Goal: Find contact information: Find contact information

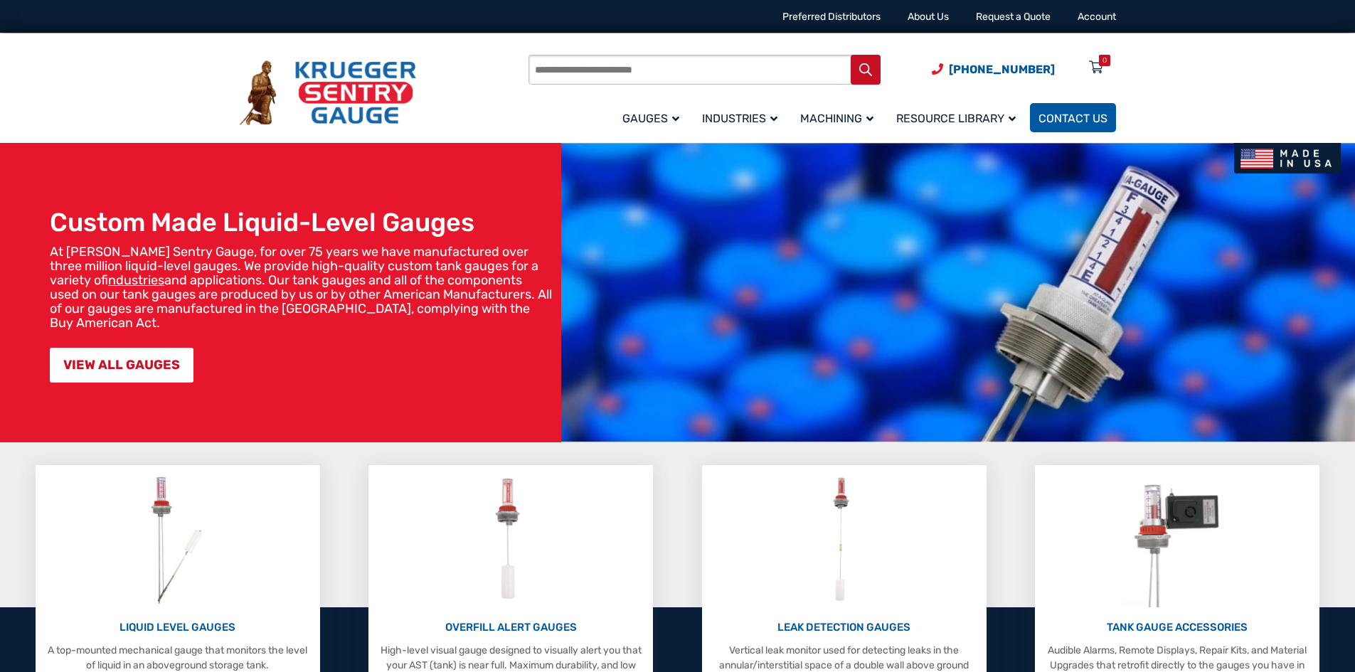
click at [1065, 127] on link "Contact Us" at bounding box center [1073, 117] width 86 height 29
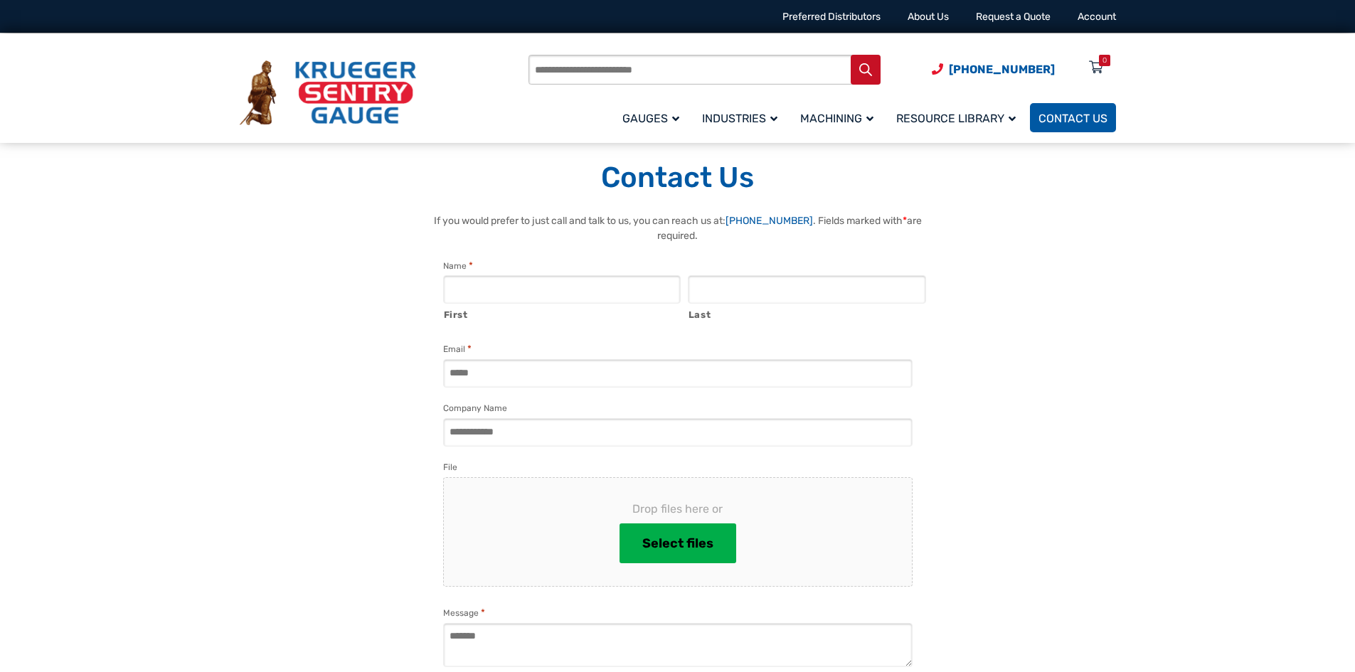
click at [1070, 118] on span "Contact Us" at bounding box center [1072, 119] width 69 height 14
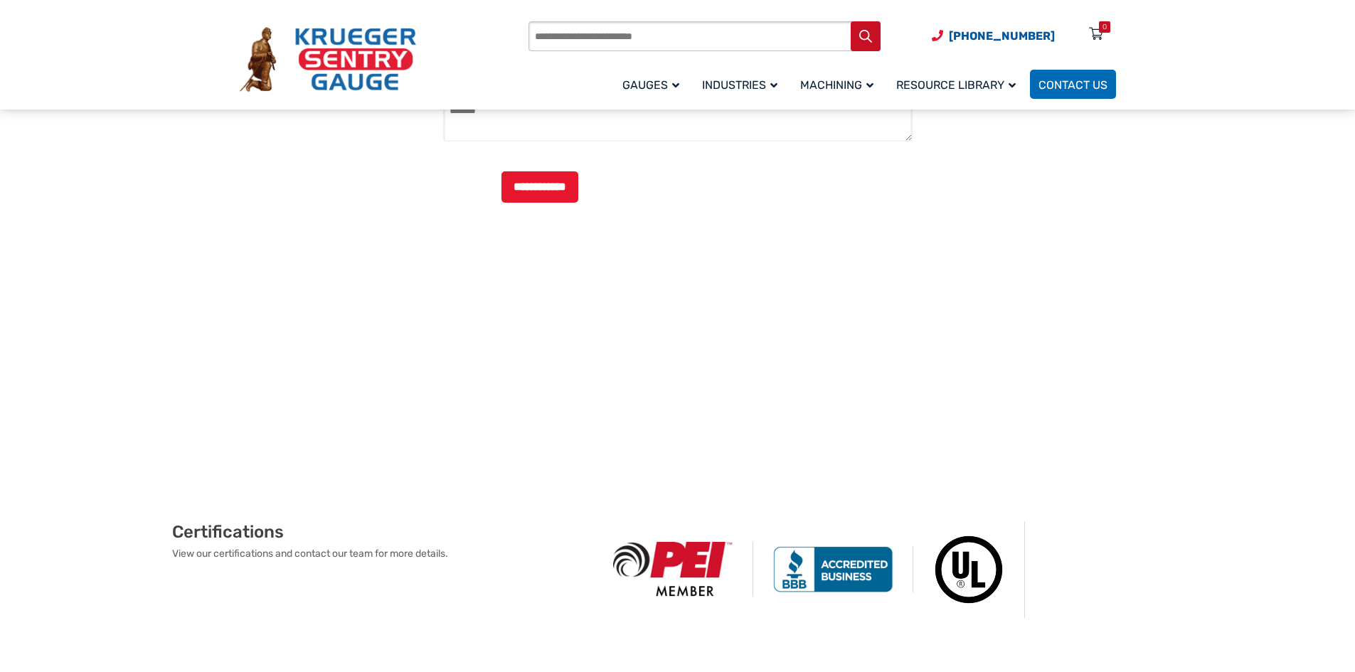
scroll to position [797, 0]
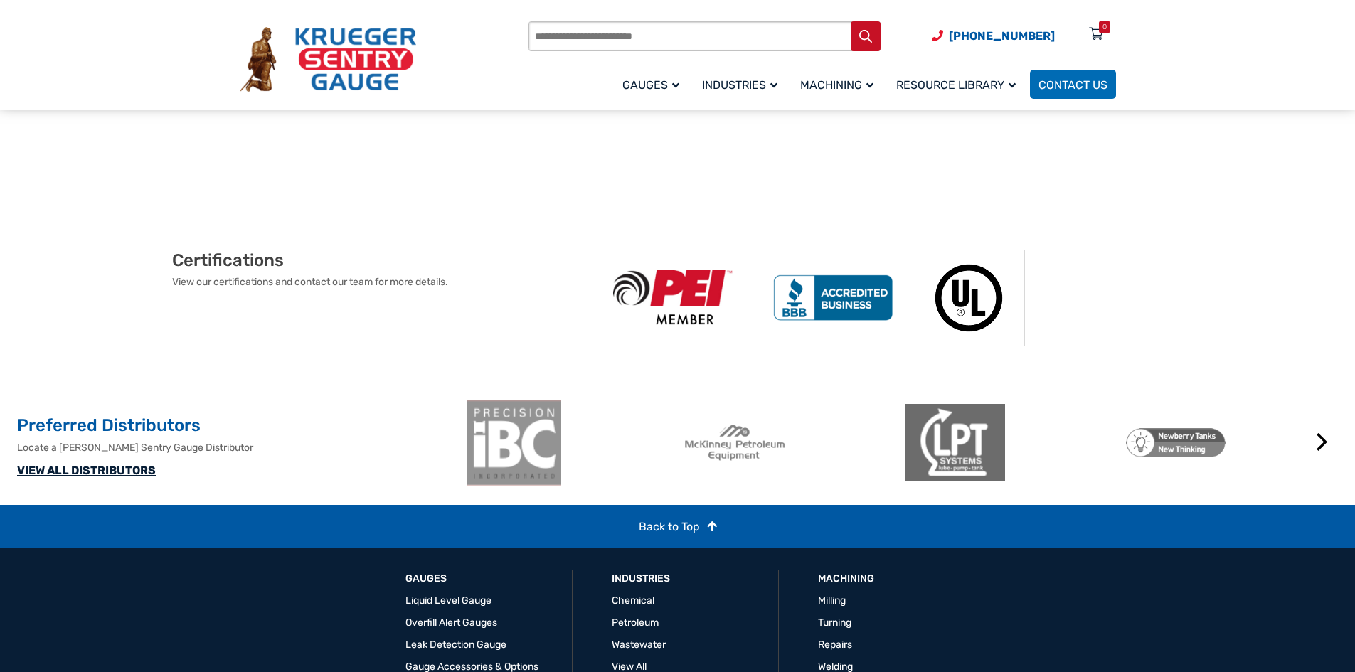
click at [68, 477] on link "VIEW ALL DISTRIBUTORS" at bounding box center [86, 471] width 139 height 14
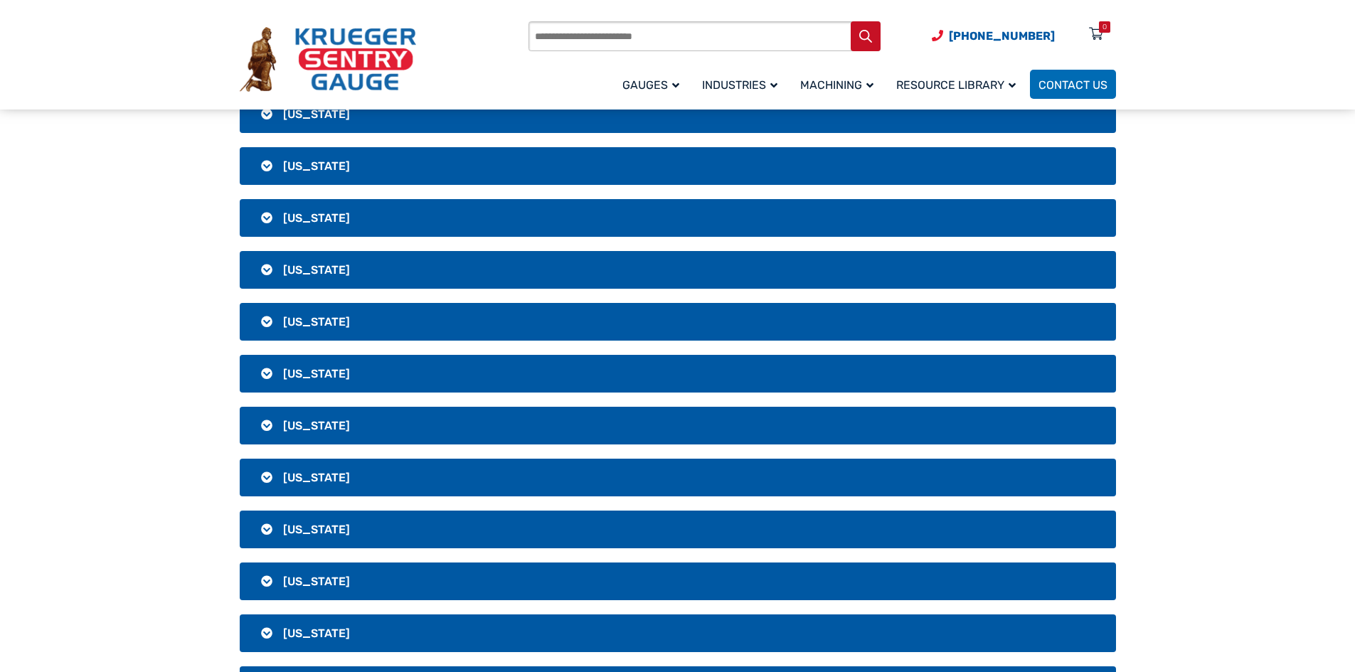
scroll to position [2134, 0]
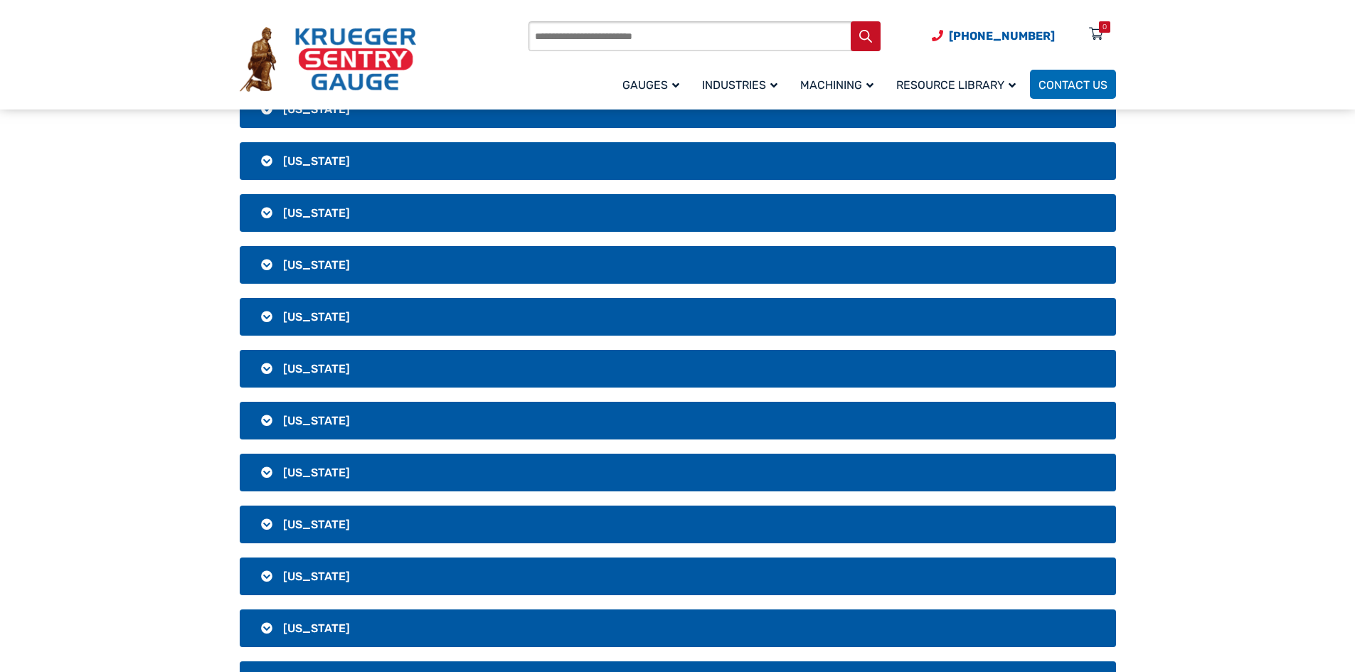
click at [336, 472] on h3 "[US_STATE]" at bounding box center [678, 473] width 876 height 38
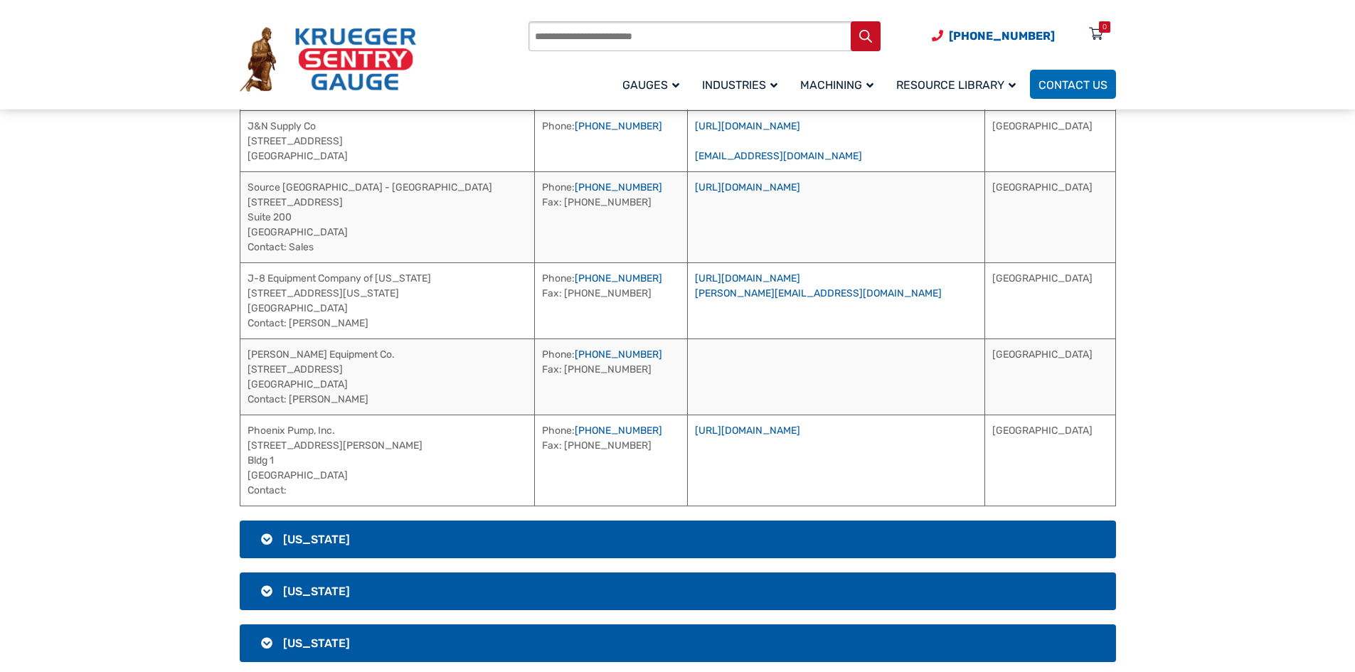
scroll to position [2489, 0]
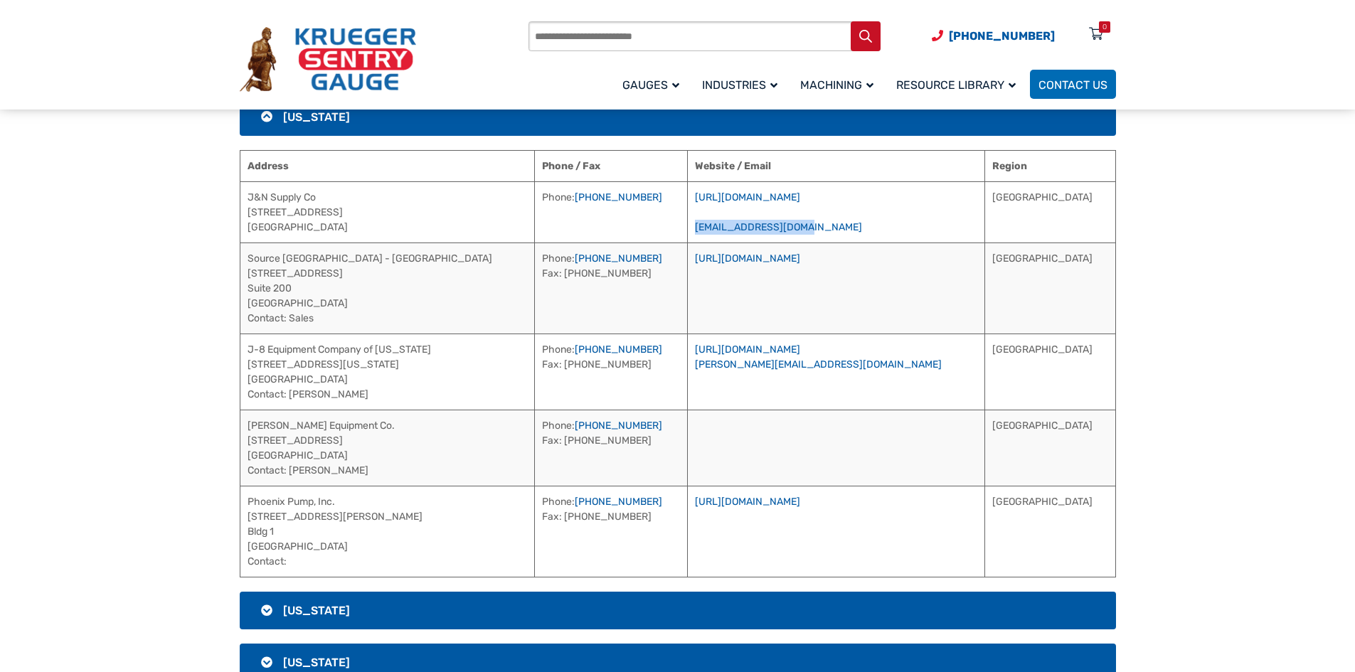
drag, startPoint x: 806, startPoint y: 223, endPoint x: 752, endPoint y: 222, distance: 53.3
click at [752, 222] on td "[URL][DOMAIN_NAME] [EMAIL_ADDRESS][DOMAIN_NAME]" at bounding box center [836, 211] width 297 height 61
copy link "[EMAIL_ADDRESS][DOMAIN_NAME]"
drag, startPoint x: 913, startPoint y: 361, endPoint x: 753, endPoint y: 369, distance: 159.5
click at [753, 369] on td "[URL][DOMAIN_NAME] [PERSON_NAME][DOMAIN_NAME][EMAIL_ADDRESS][DOMAIN_NAME]" at bounding box center [836, 372] width 297 height 76
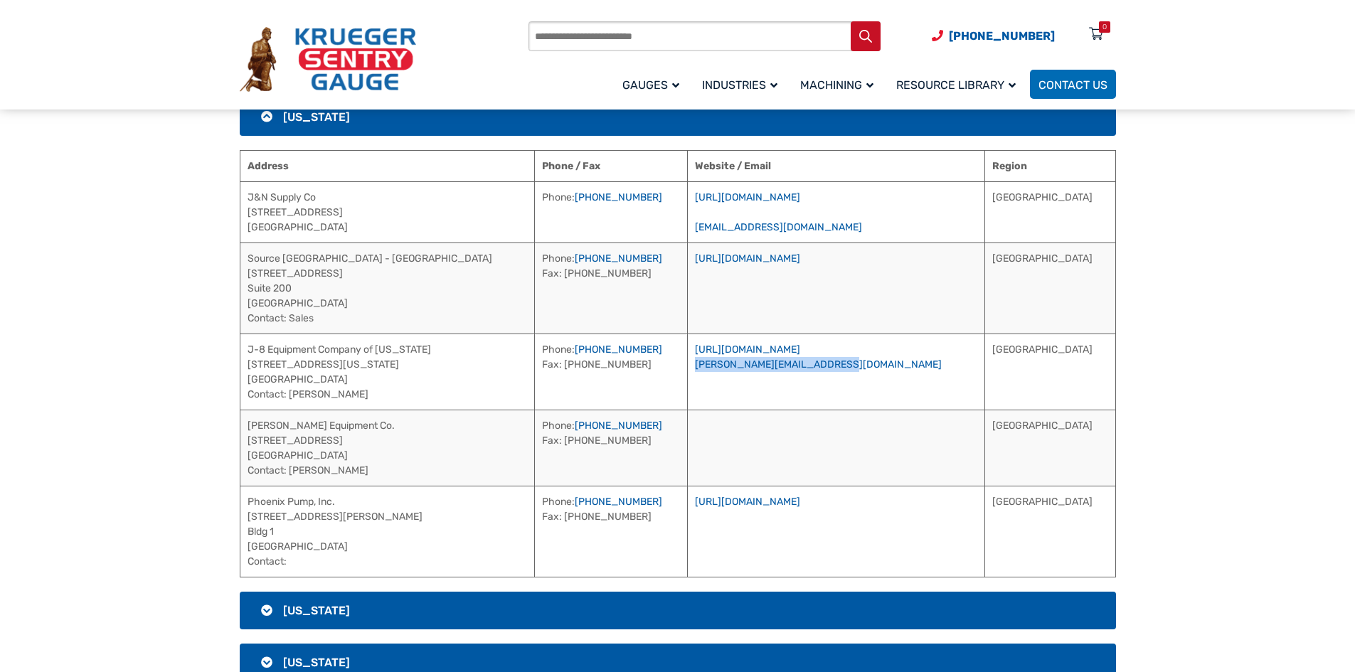
copy link "[PERSON_NAME][EMAIL_ADDRESS][DOMAIN_NAME]"
